Goal: Find specific page/section: Find specific page/section

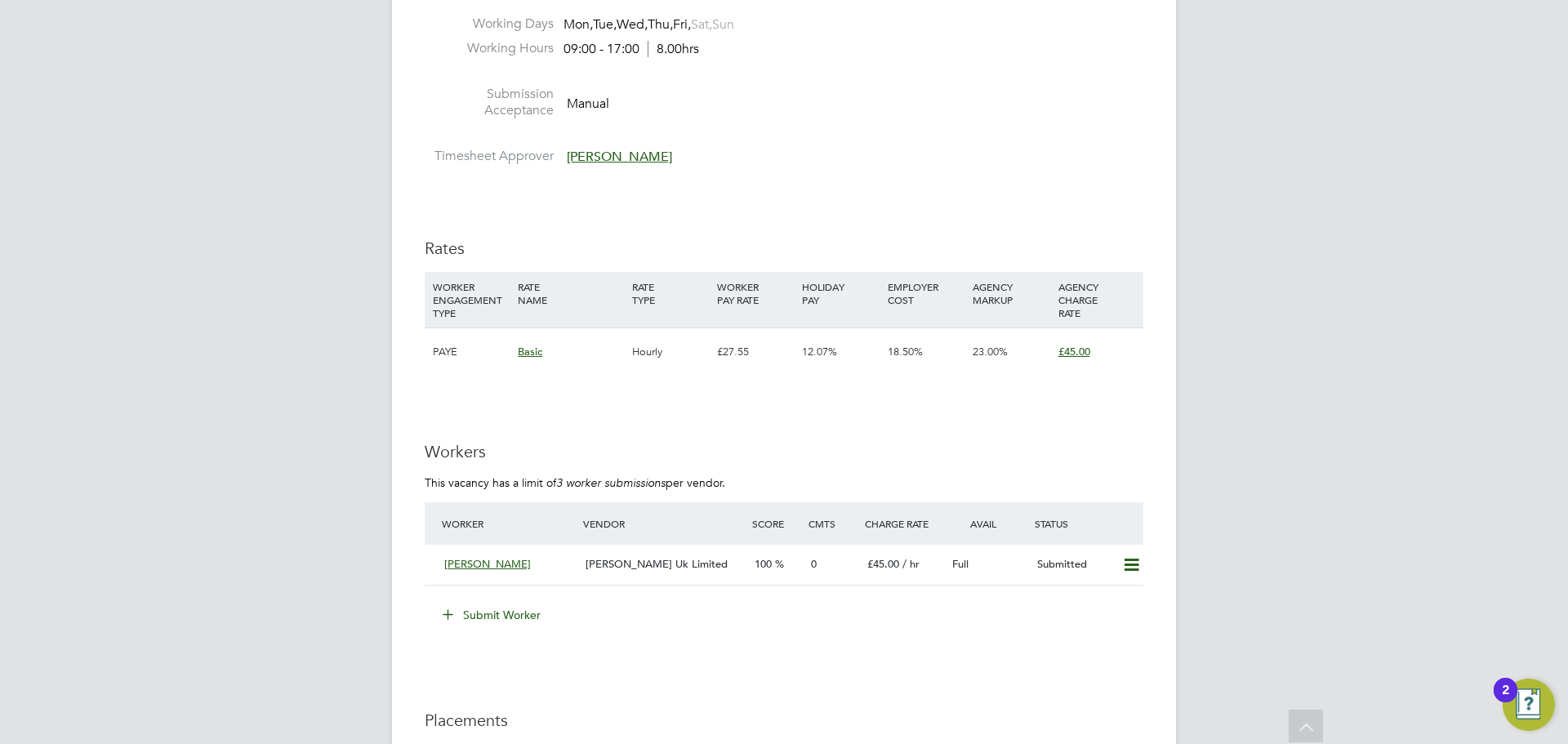
scroll to position [2613, 0]
click at [737, 565] on div "[PERSON_NAME] Uk Limited" at bounding box center [663, 563] width 169 height 27
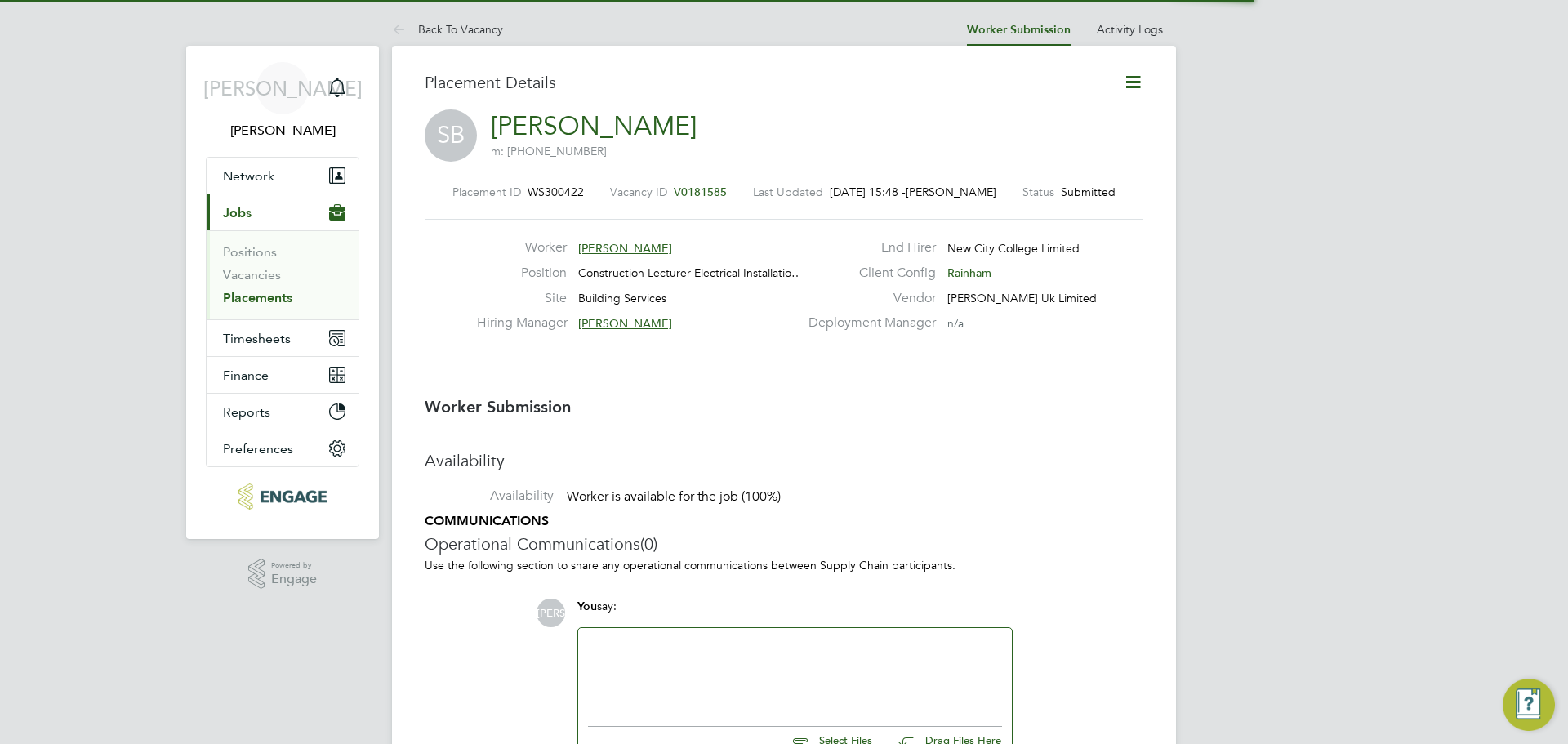
scroll to position [8, 8]
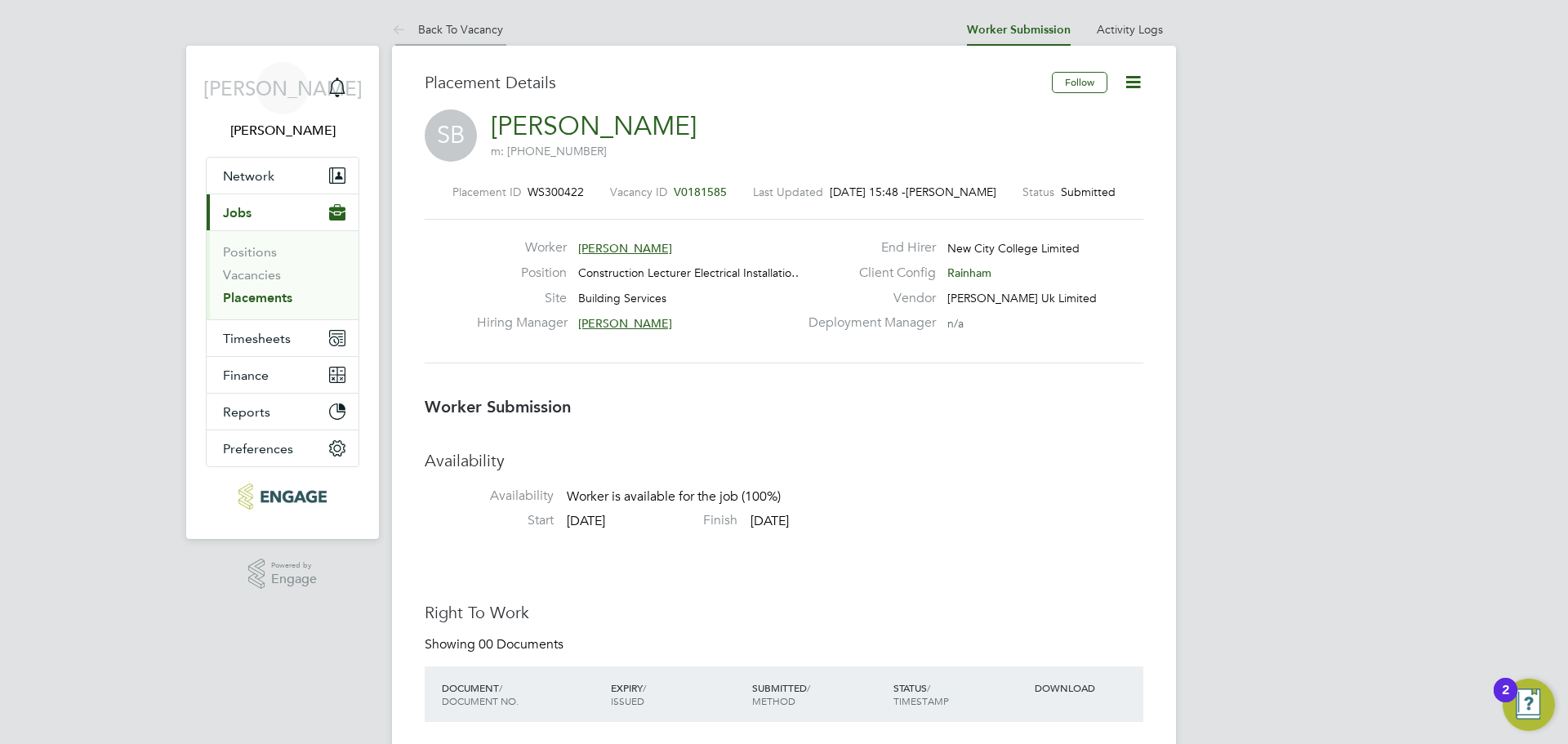
click at [475, 32] on link "Back To Vacancy" at bounding box center [448, 29] width 111 height 15
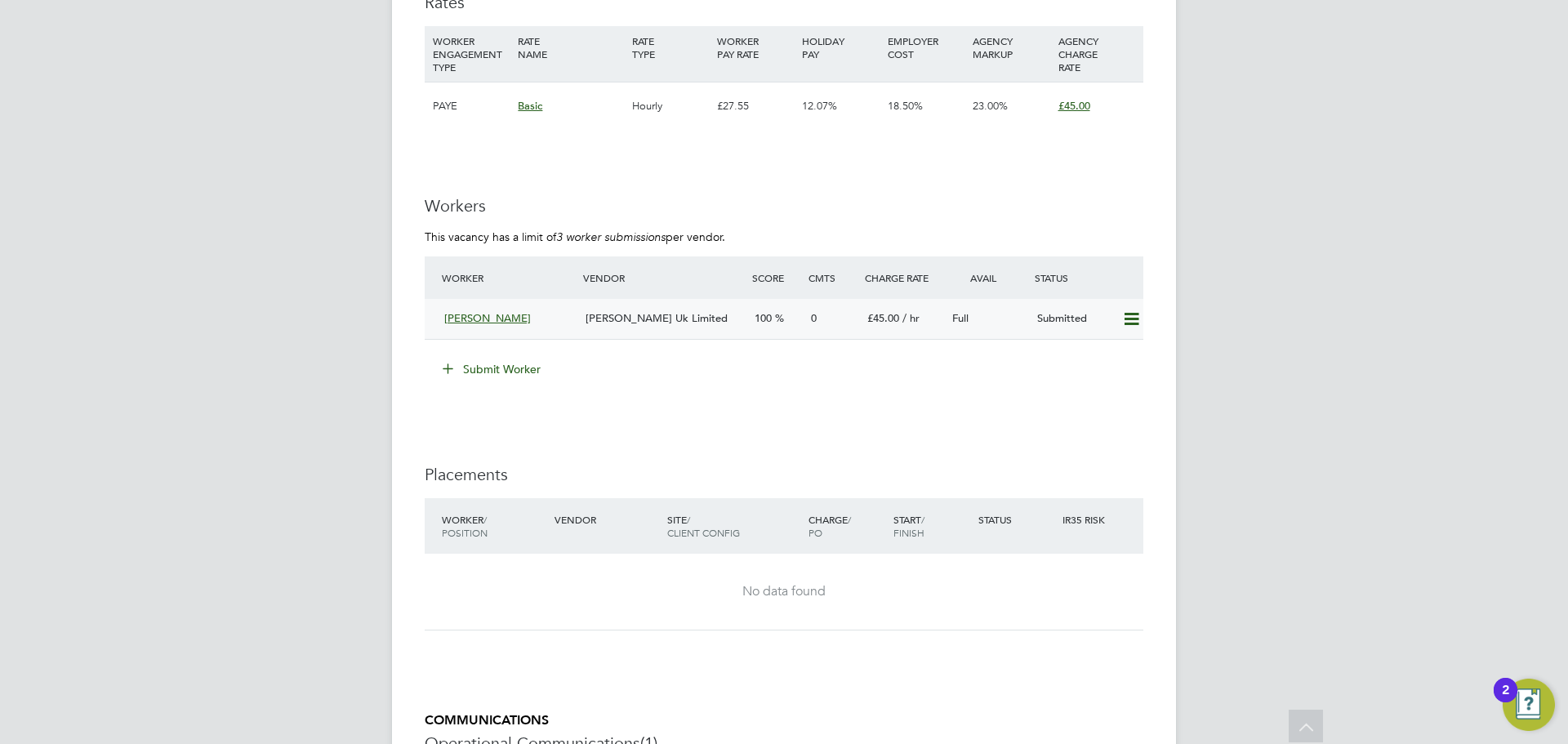
click at [986, 320] on div "Full" at bounding box center [988, 318] width 85 height 27
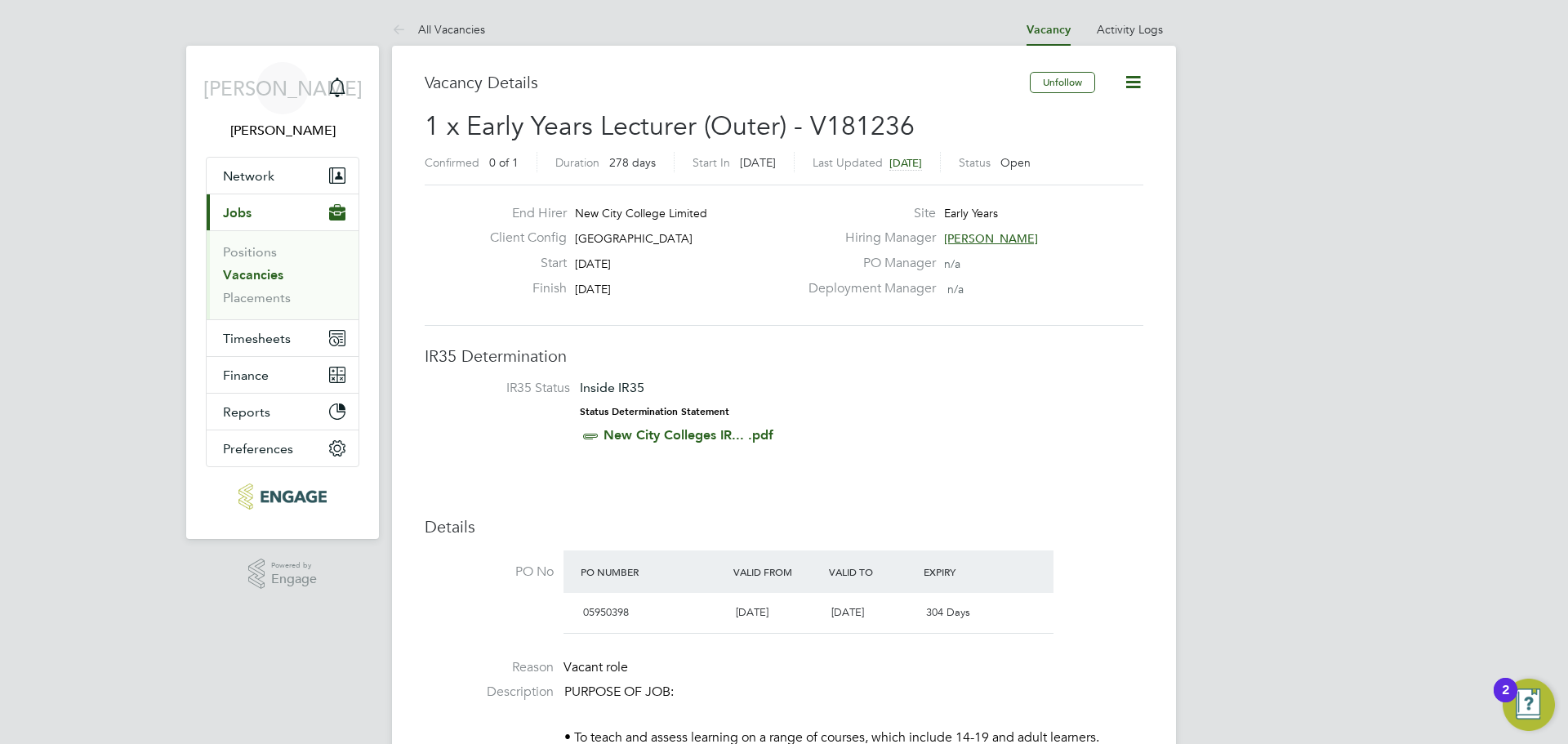
click at [257, 270] on link "Vacancies" at bounding box center [253, 275] width 61 height 16
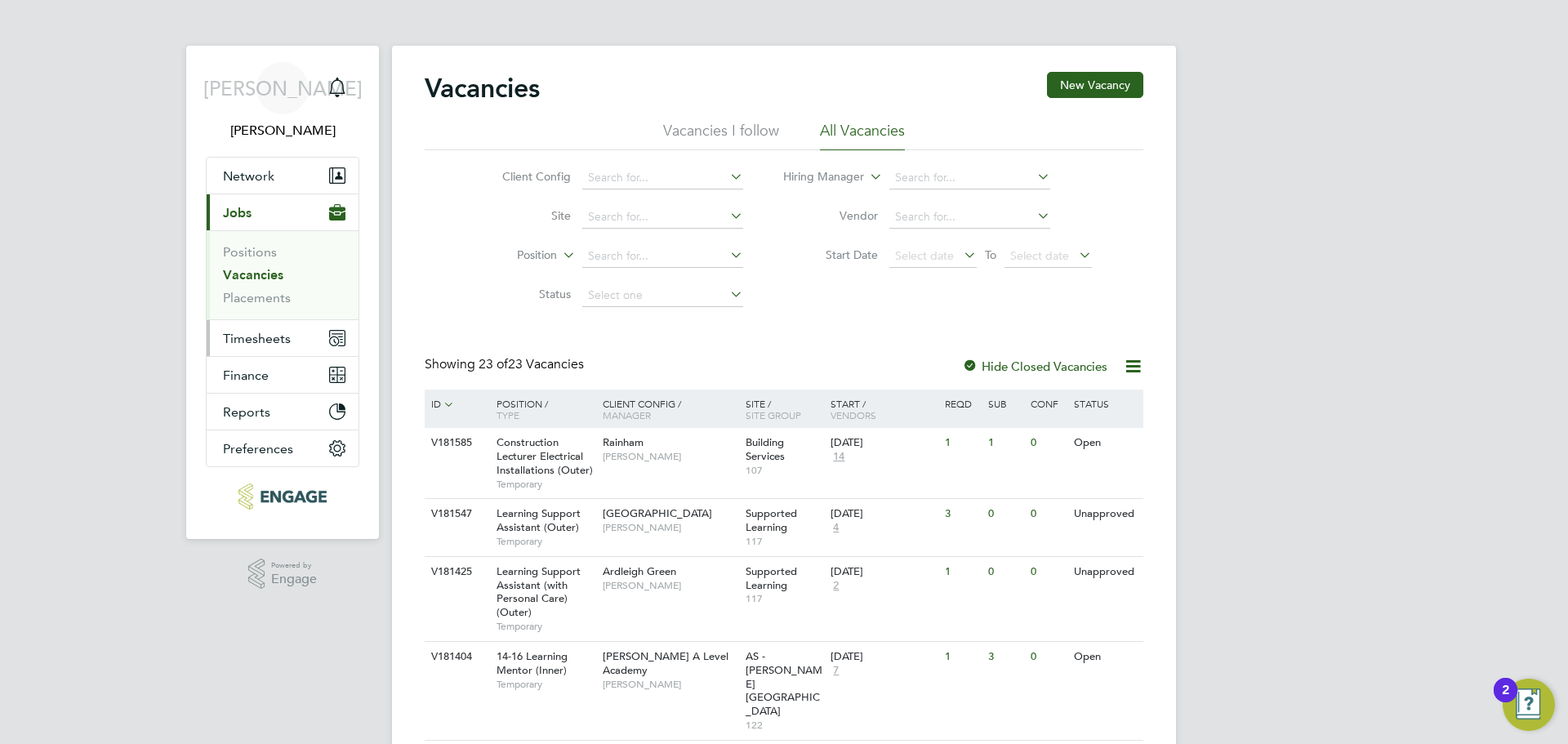
click at [236, 329] on button "Timesheets" at bounding box center [282, 337] width 152 height 36
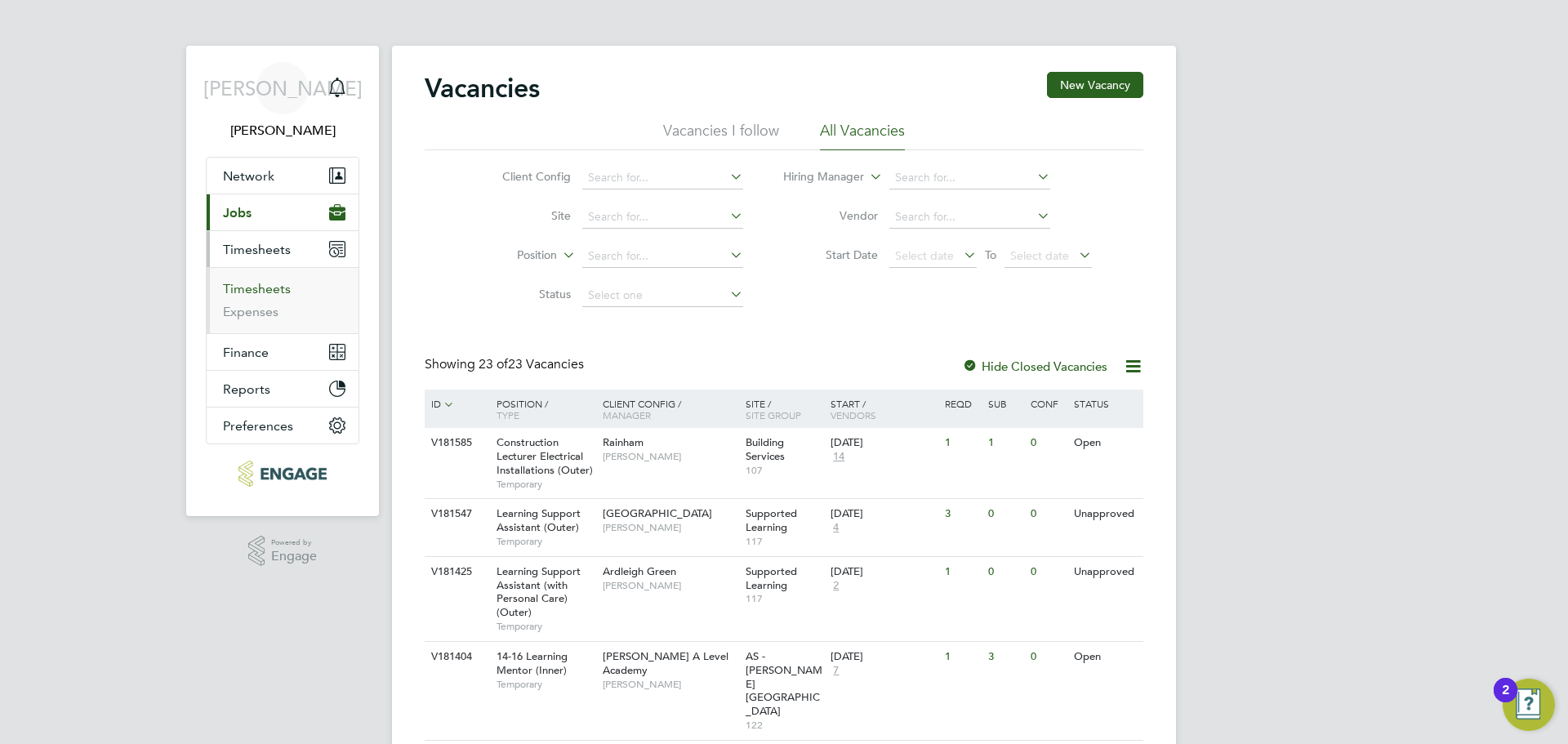
click at [286, 292] on link "Timesheets" at bounding box center [256, 289] width 68 height 16
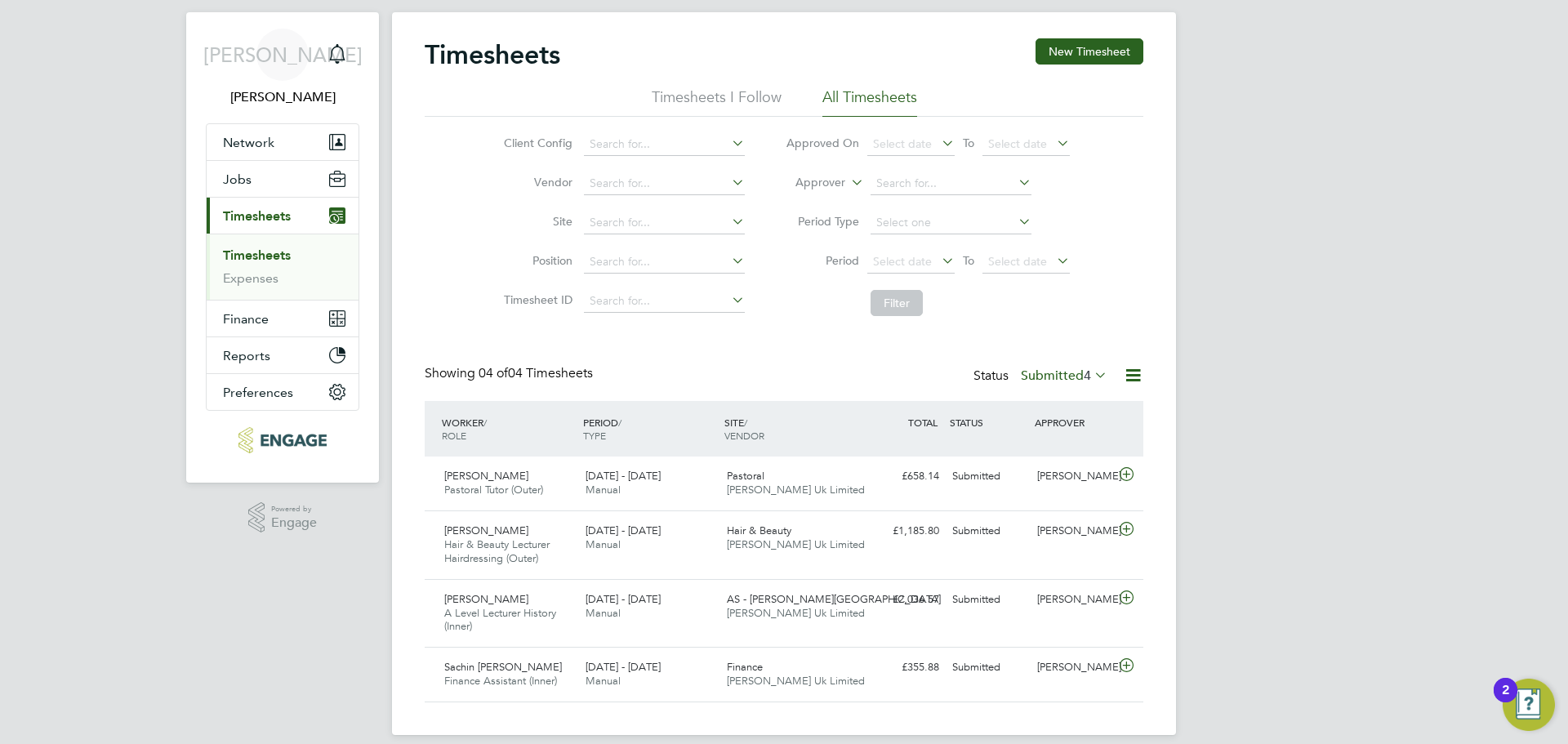
scroll to position [50, 0]
